Goal: Check status: Check status

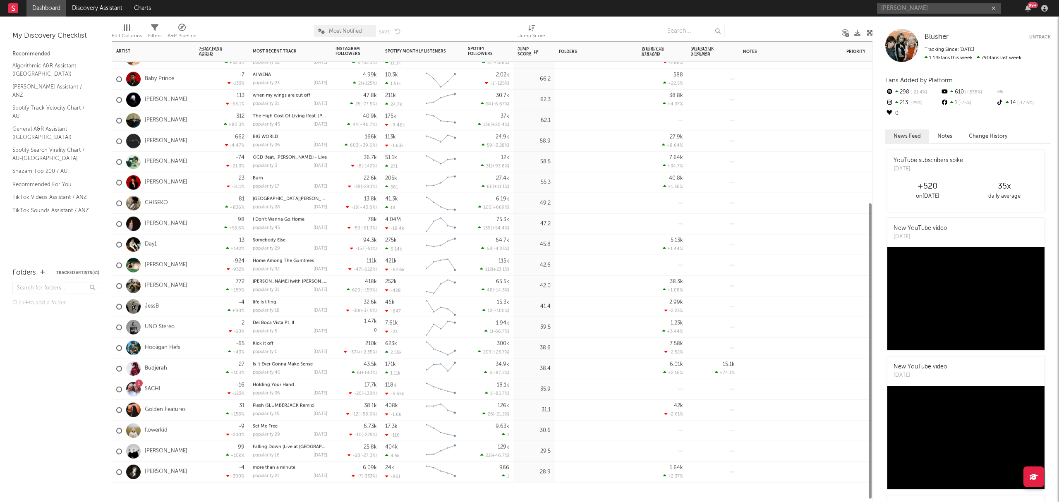
click at [181, 371] on div "Budjerah" at bounding box center [153, 369] width 83 height 21
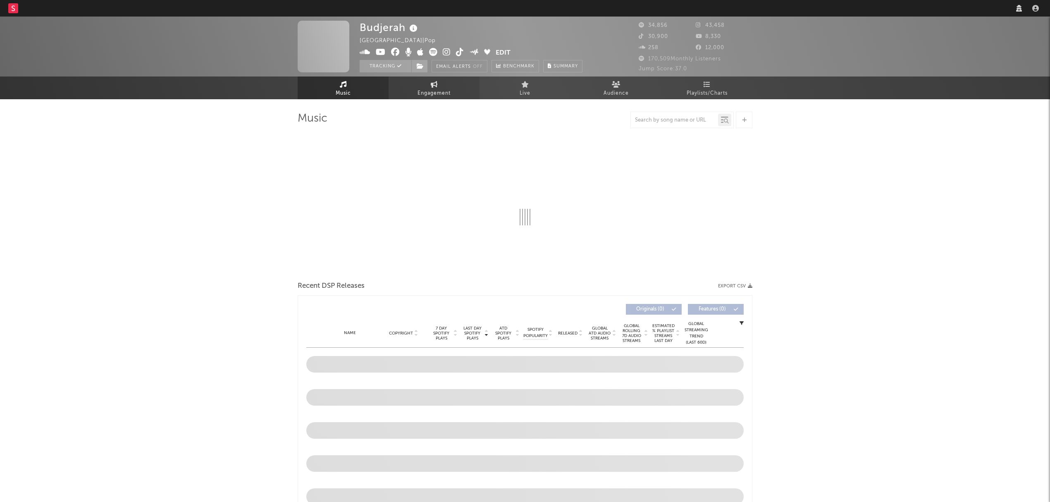
click at [447, 91] on span "Engagement" at bounding box center [434, 94] width 33 height 10
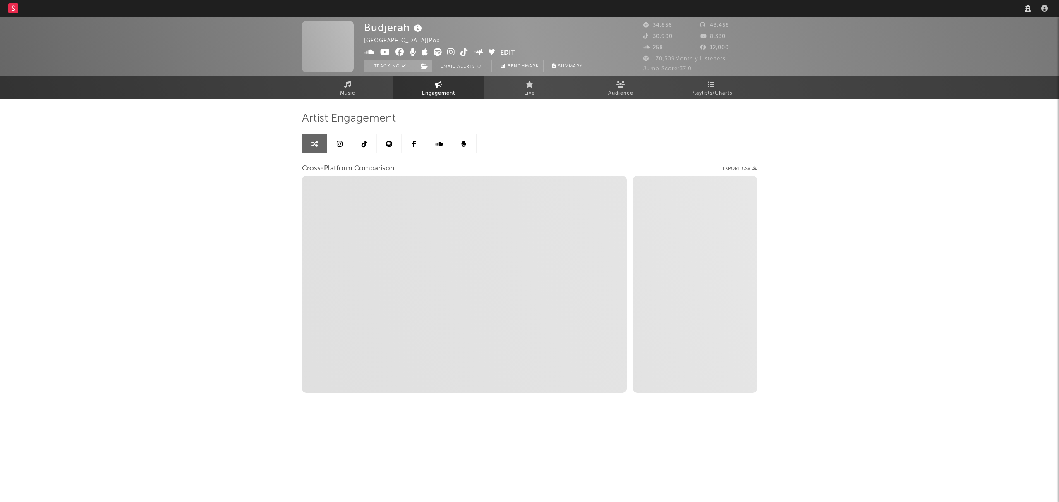
select select "1w"
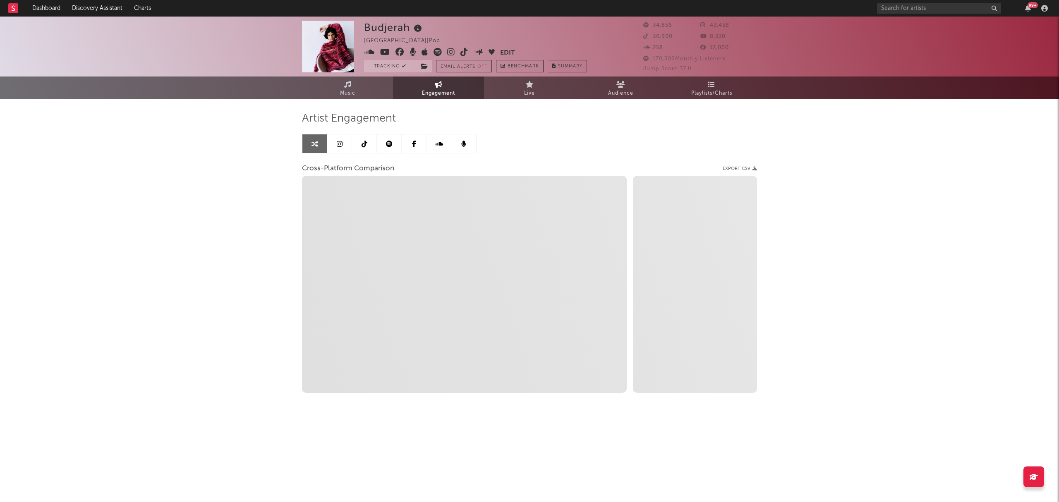
select select "1m"
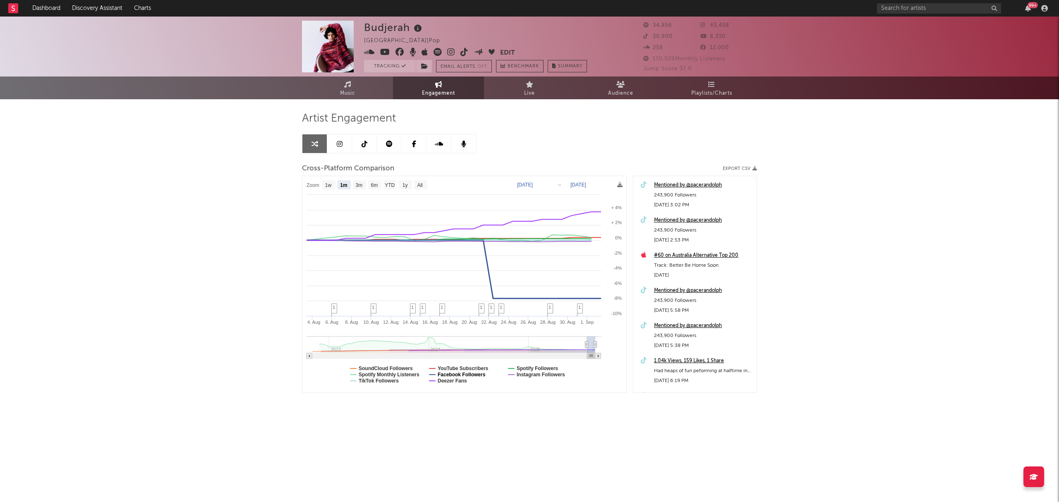
click at [462, 375] on text "Facebook Followers" at bounding box center [462, 375] width 48 height 6
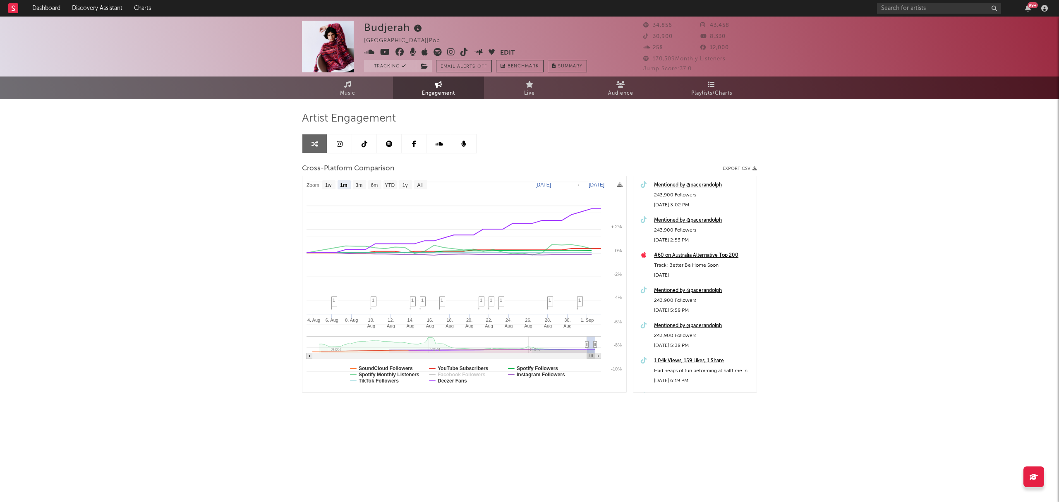
select select "1m"
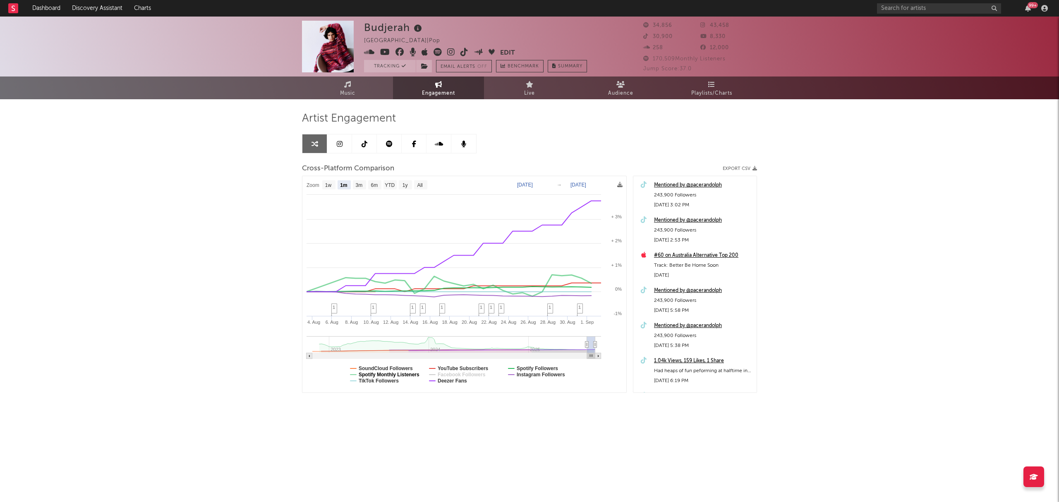
click at [412, 374] on text "Spotify Monthly Listeners" at bounding box center [389, 375] width 61 height 6
